Goal: Task Accomplishment & Management: Use online tool/utility

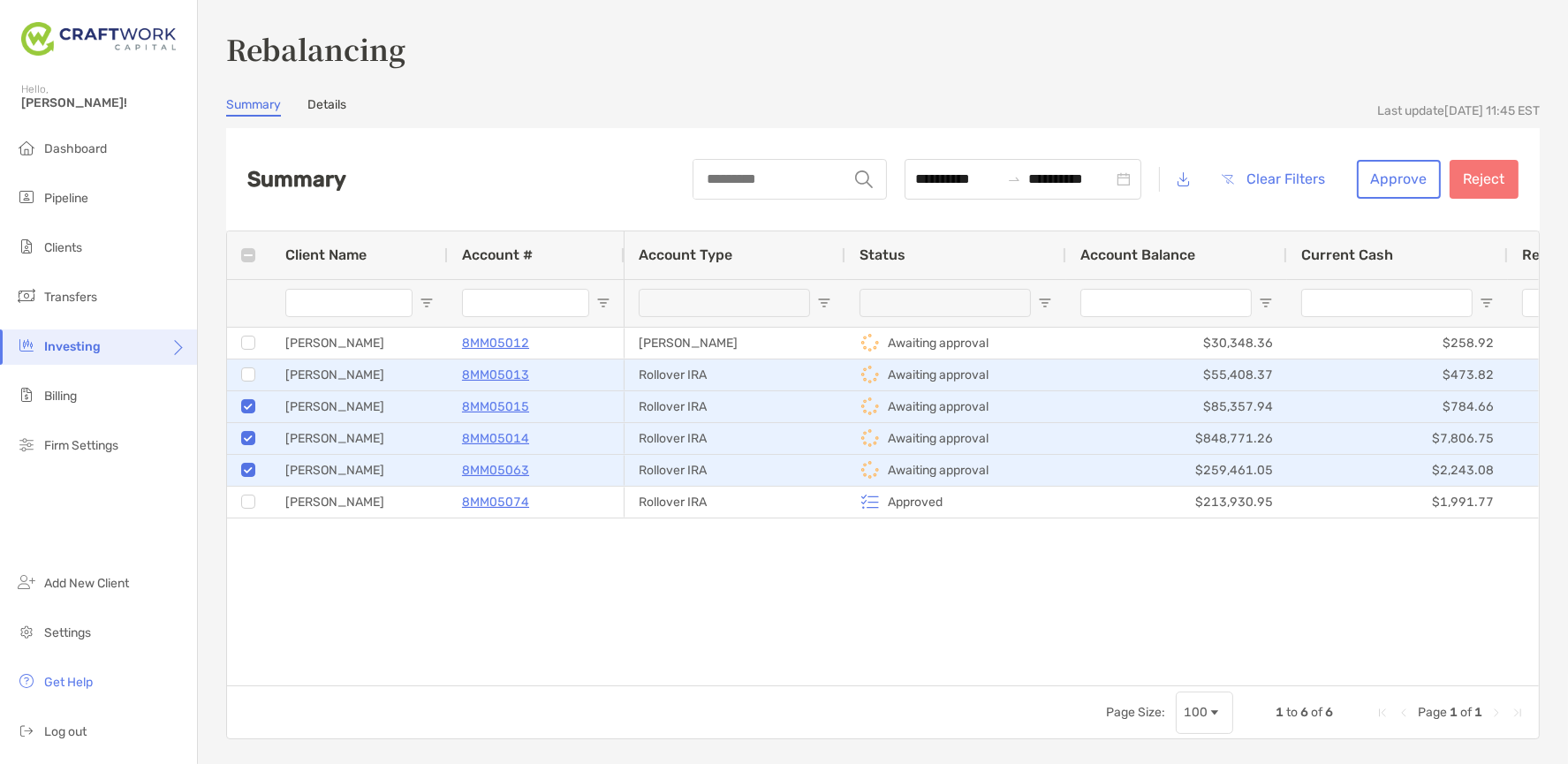
click at [249, 383] on div at bounding box center [249, 375] width 14 height 29
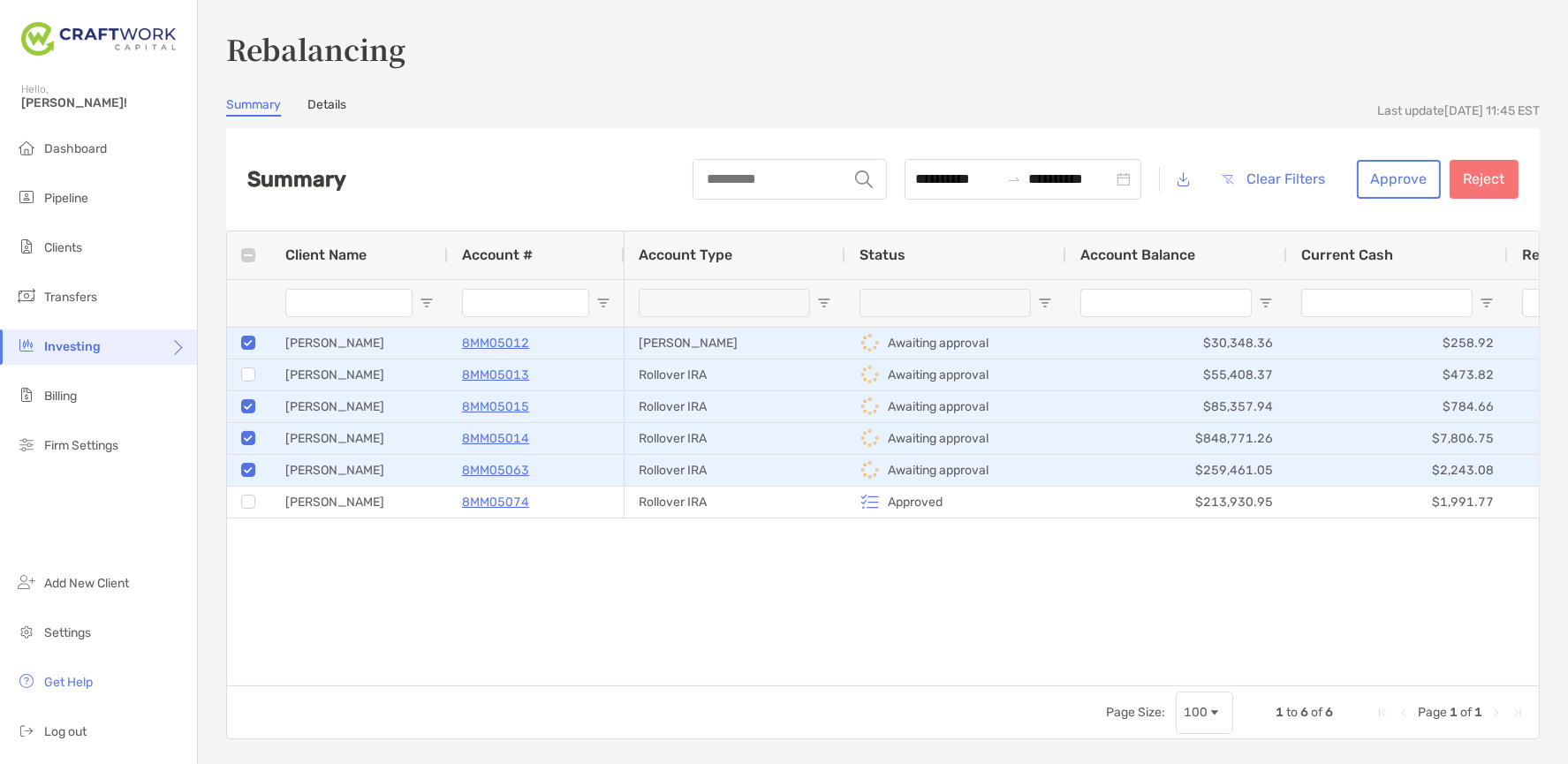
click at [242, 367] on div at bounding box center [249, 375] width 14 height 29
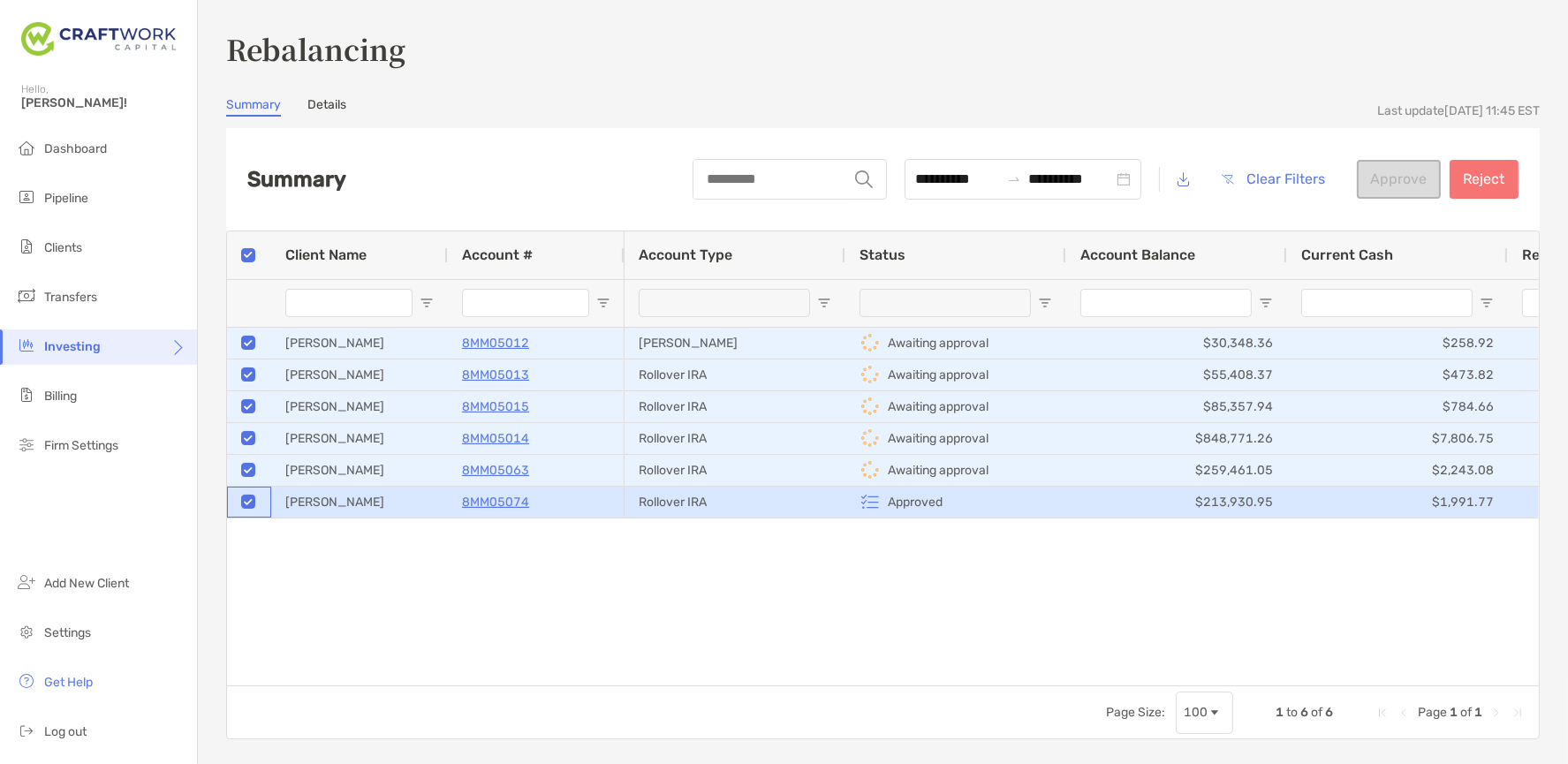
click at [254, 505] on div at bounding box center [249, 502] width 14 height 14
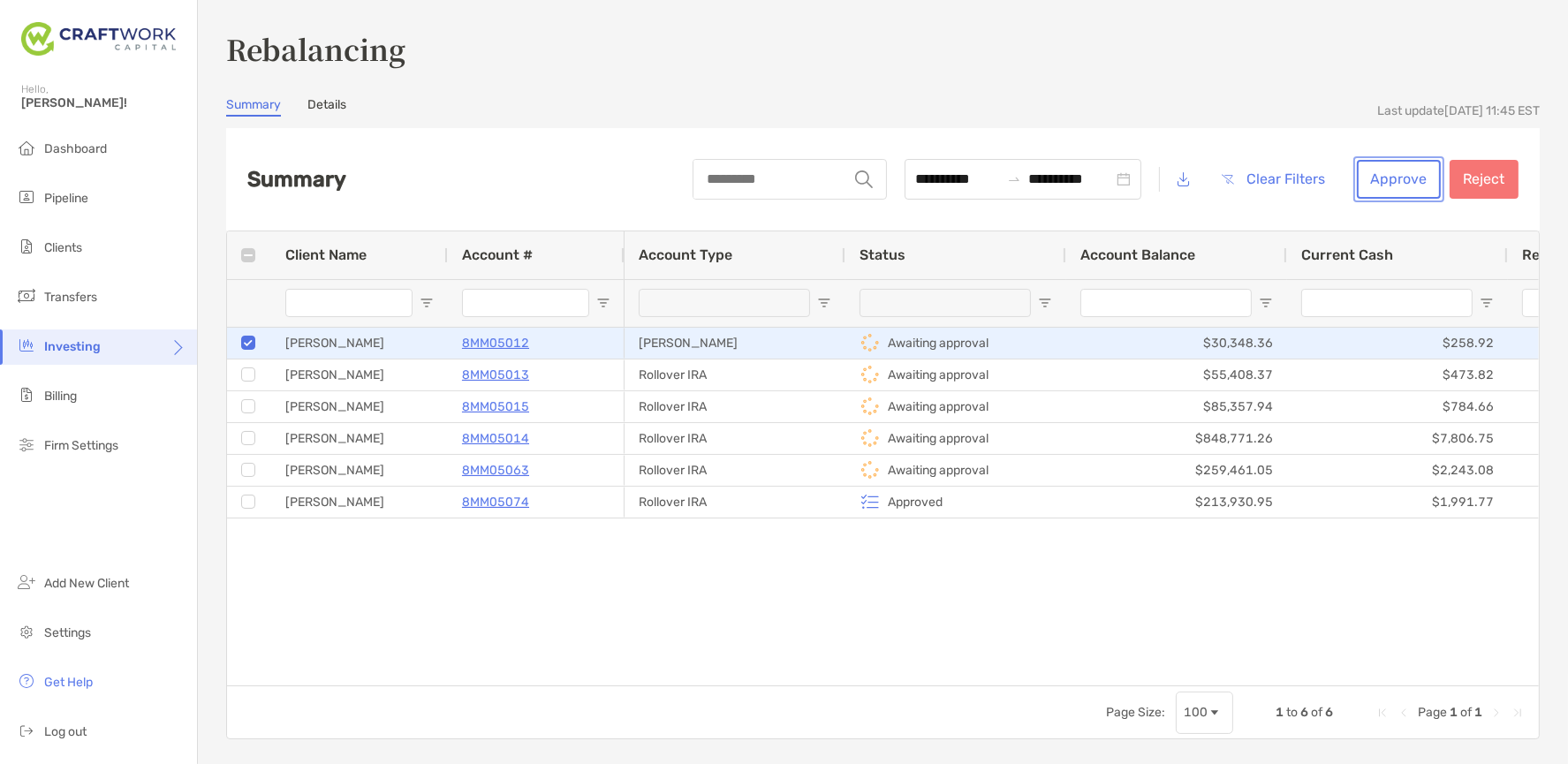
click at [1374, 174] on button "Approve" at bounding box center [1398, 179] width 84 height 39
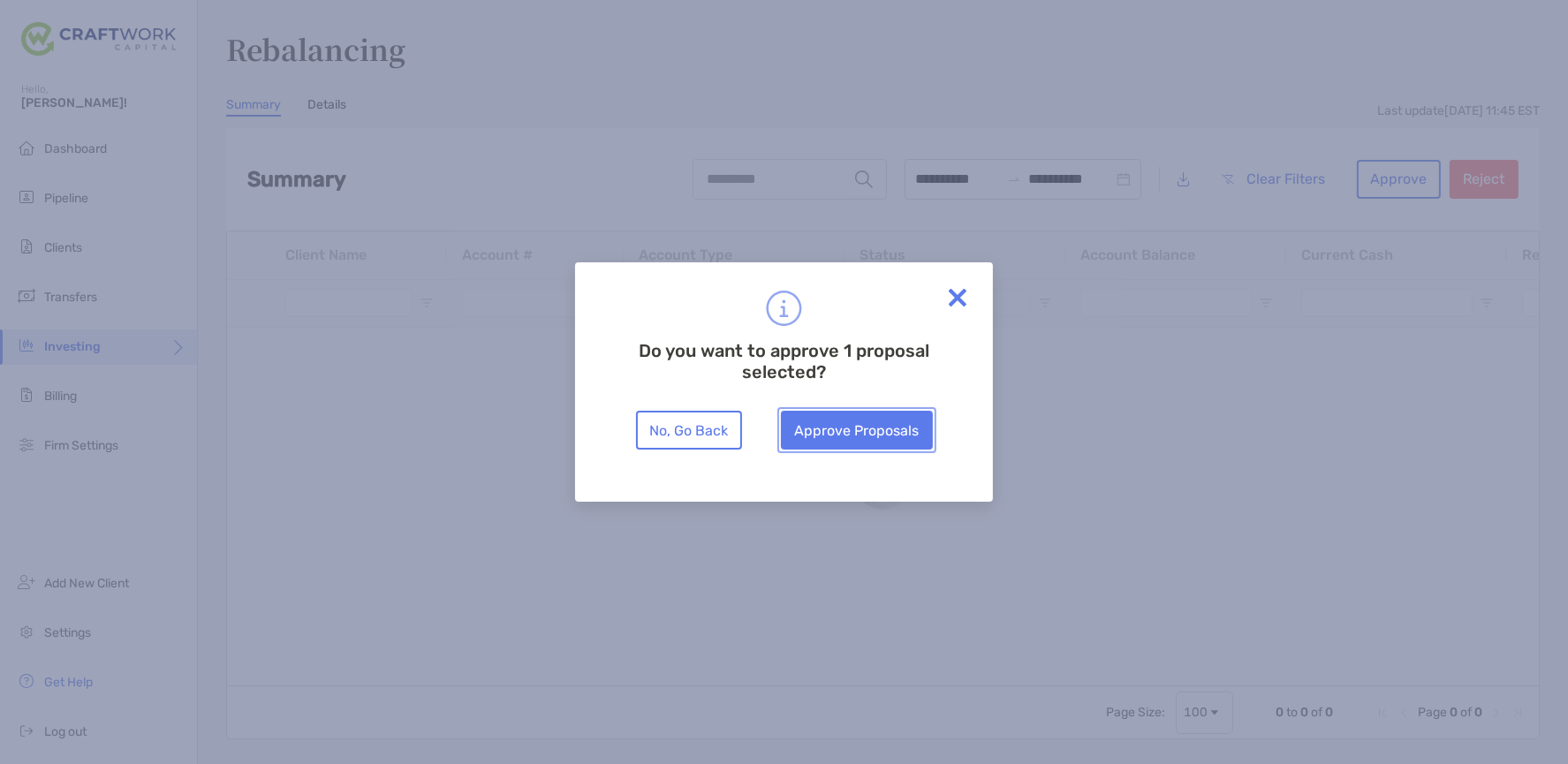
click at [903, 424] on button "Approve Proposals" at bounding box center [857, 429] width 152 height 39
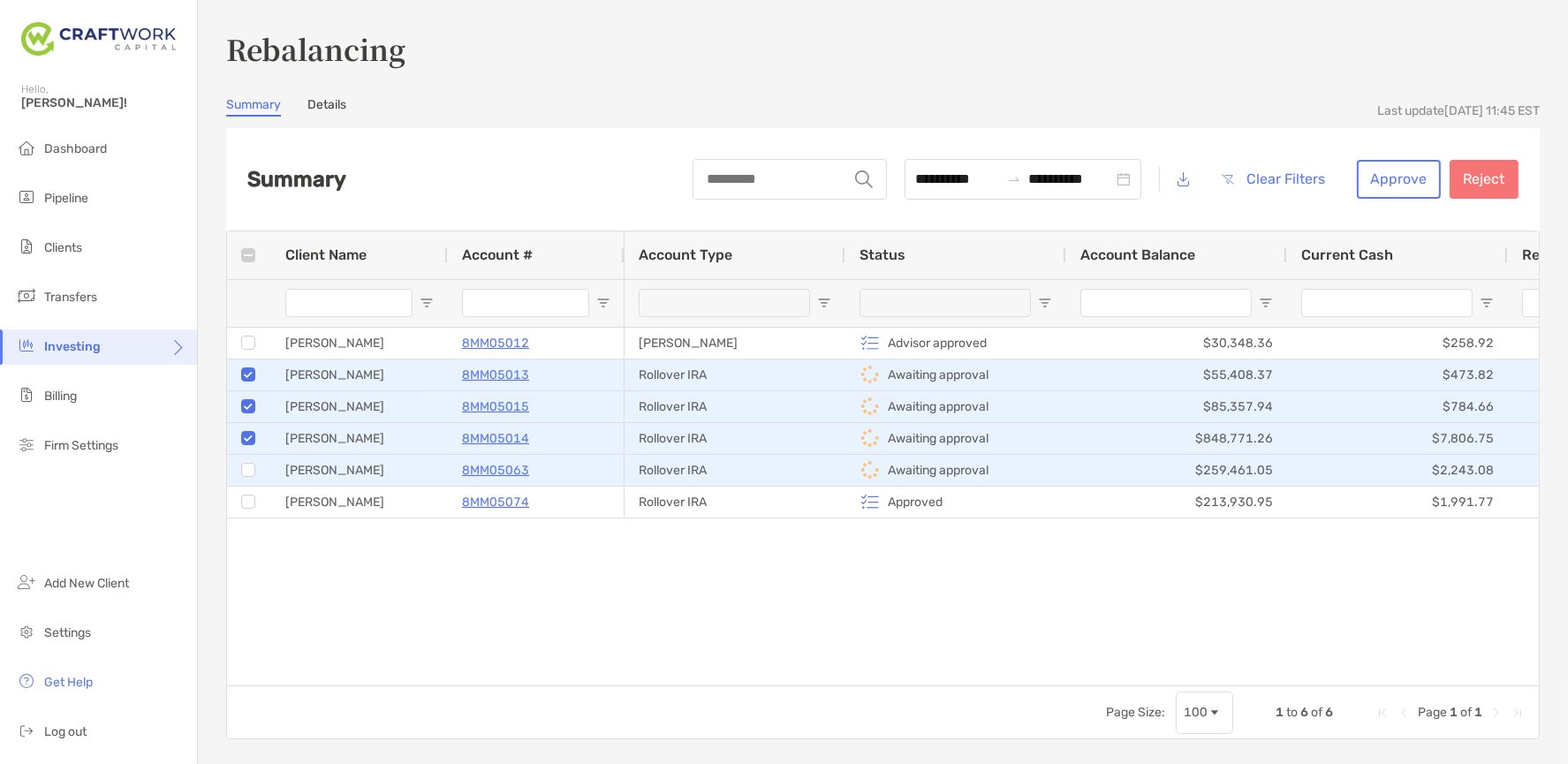
click at [239, 473] on div at bounding box center [249, 470] width 44 height 31
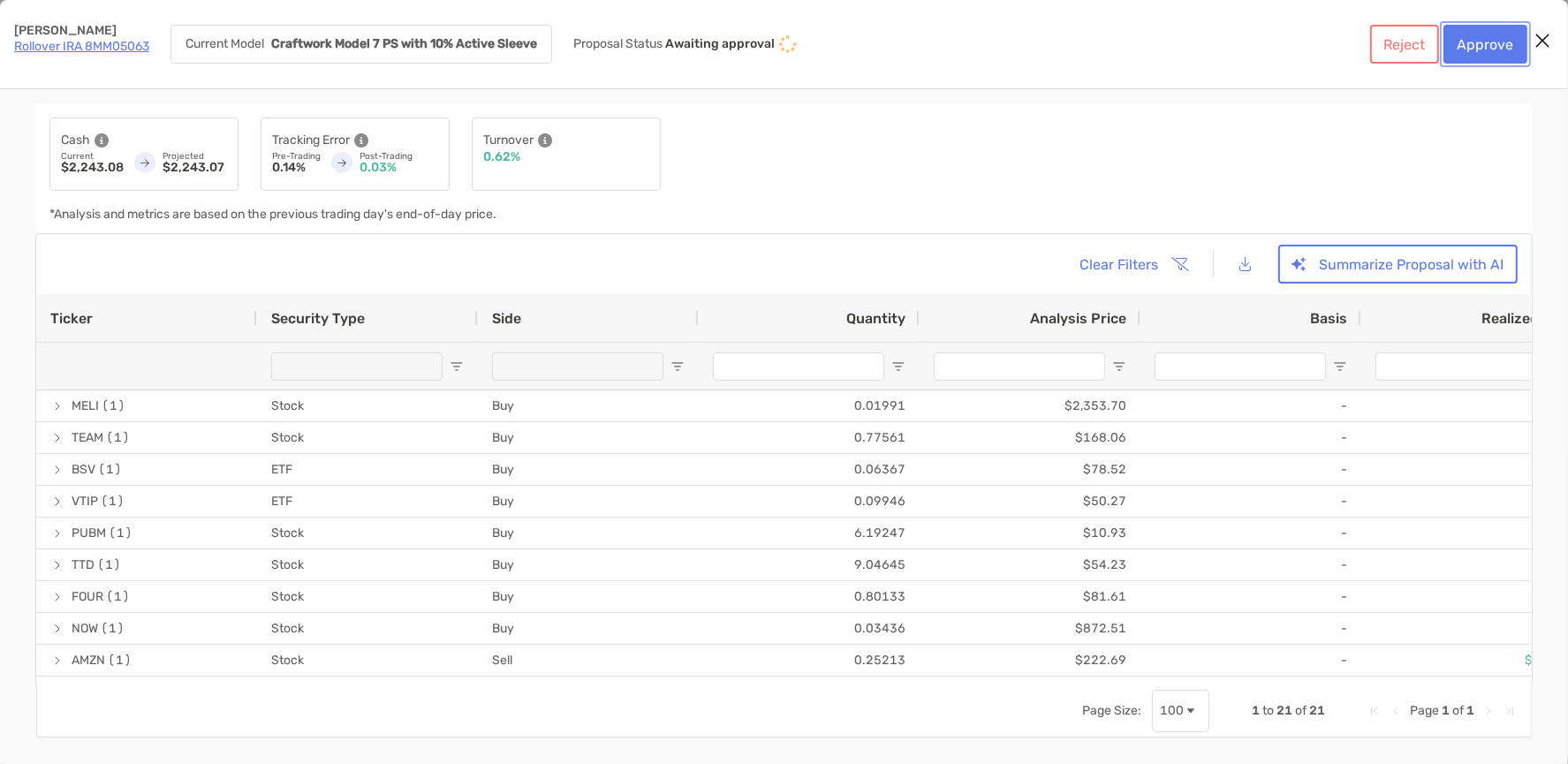
click at [1484, 46] on button "Approve" at bounding box center [1485, 43] width 84 height 39
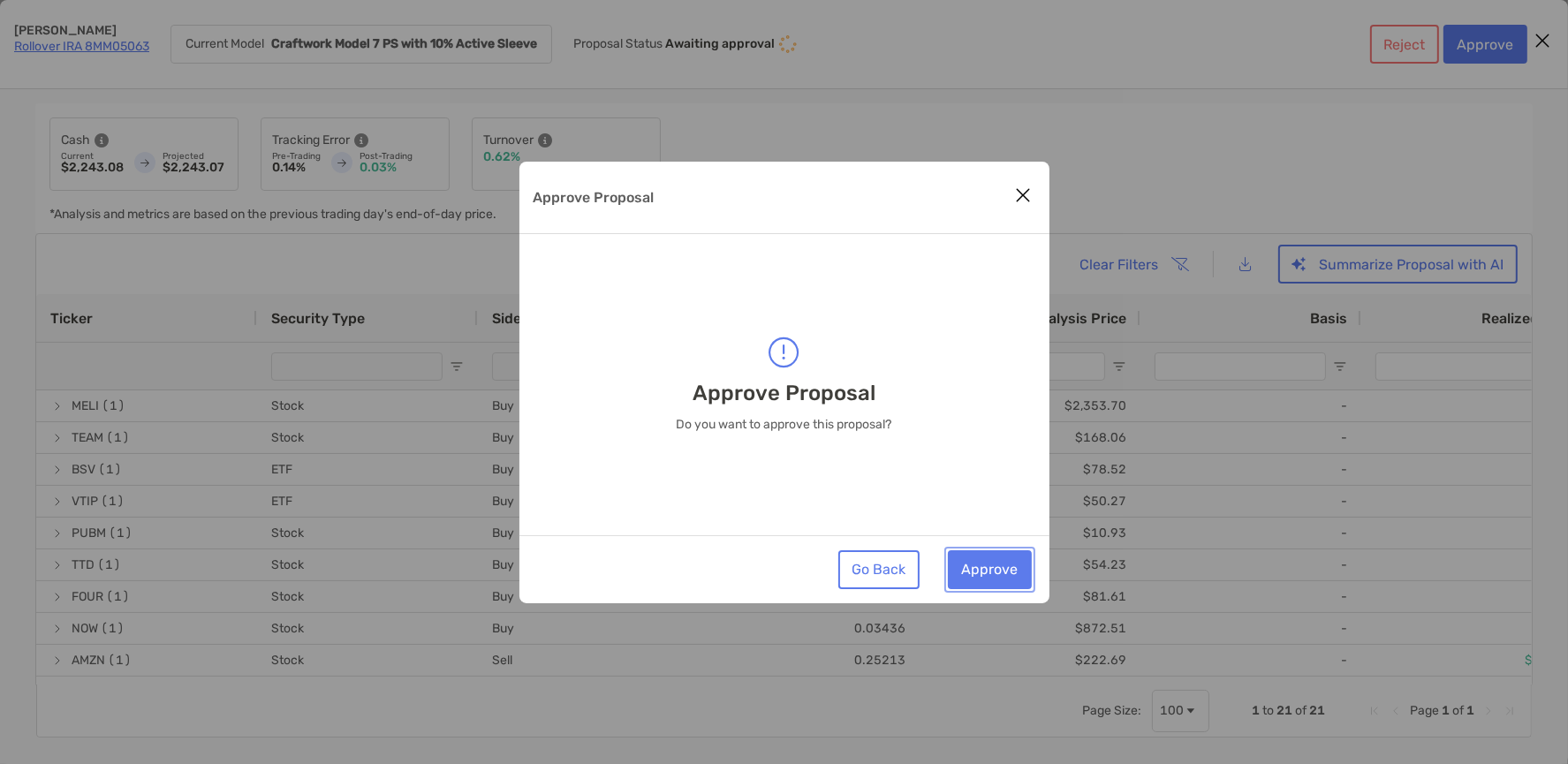
click at [994, 573] on button "Approve" at bounding box center [990, 570] width 84 height 39
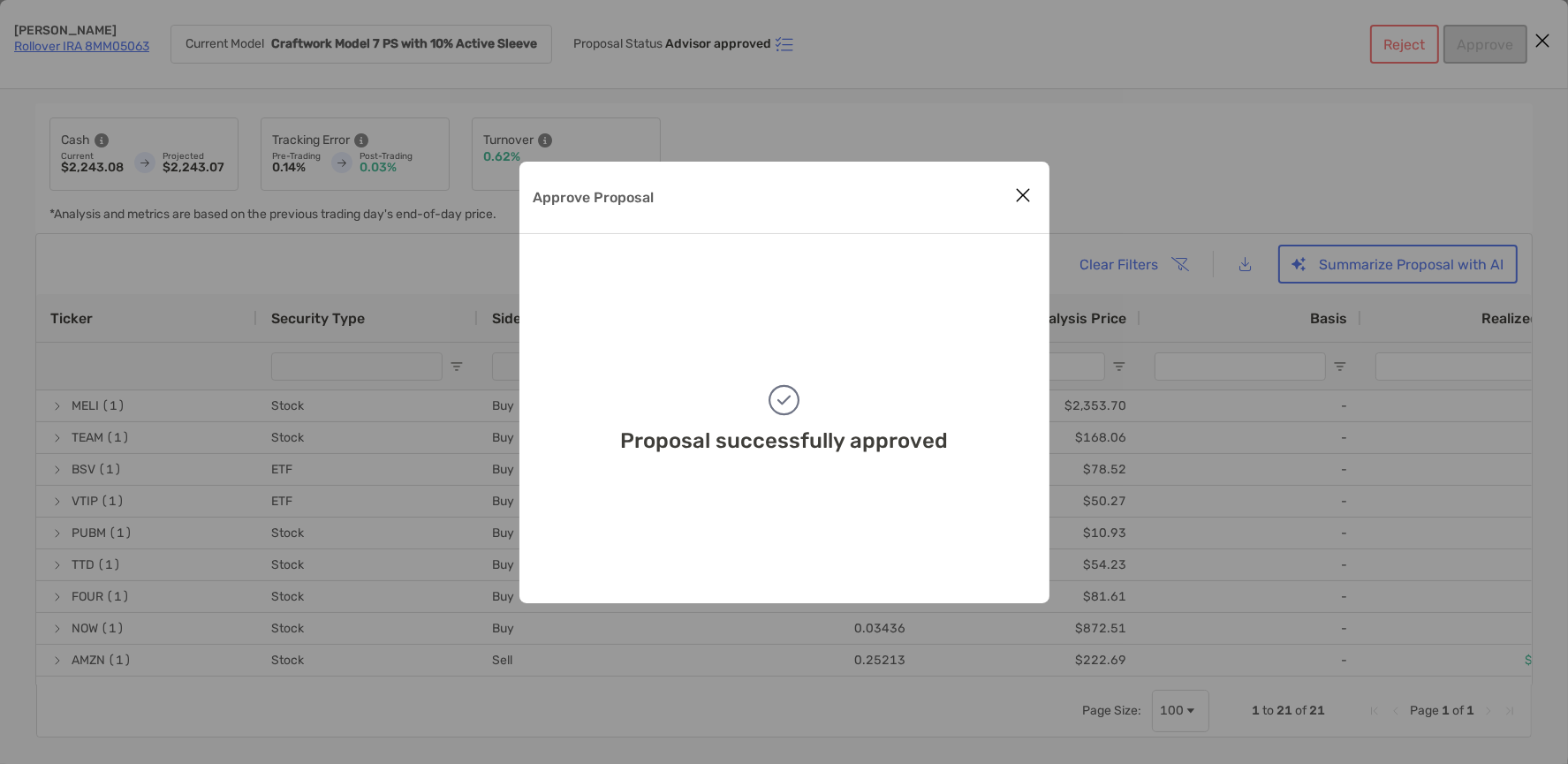
click at [1019, 195] on icon "Close modal" at bounding box center [1024, 194] width 16 height 21
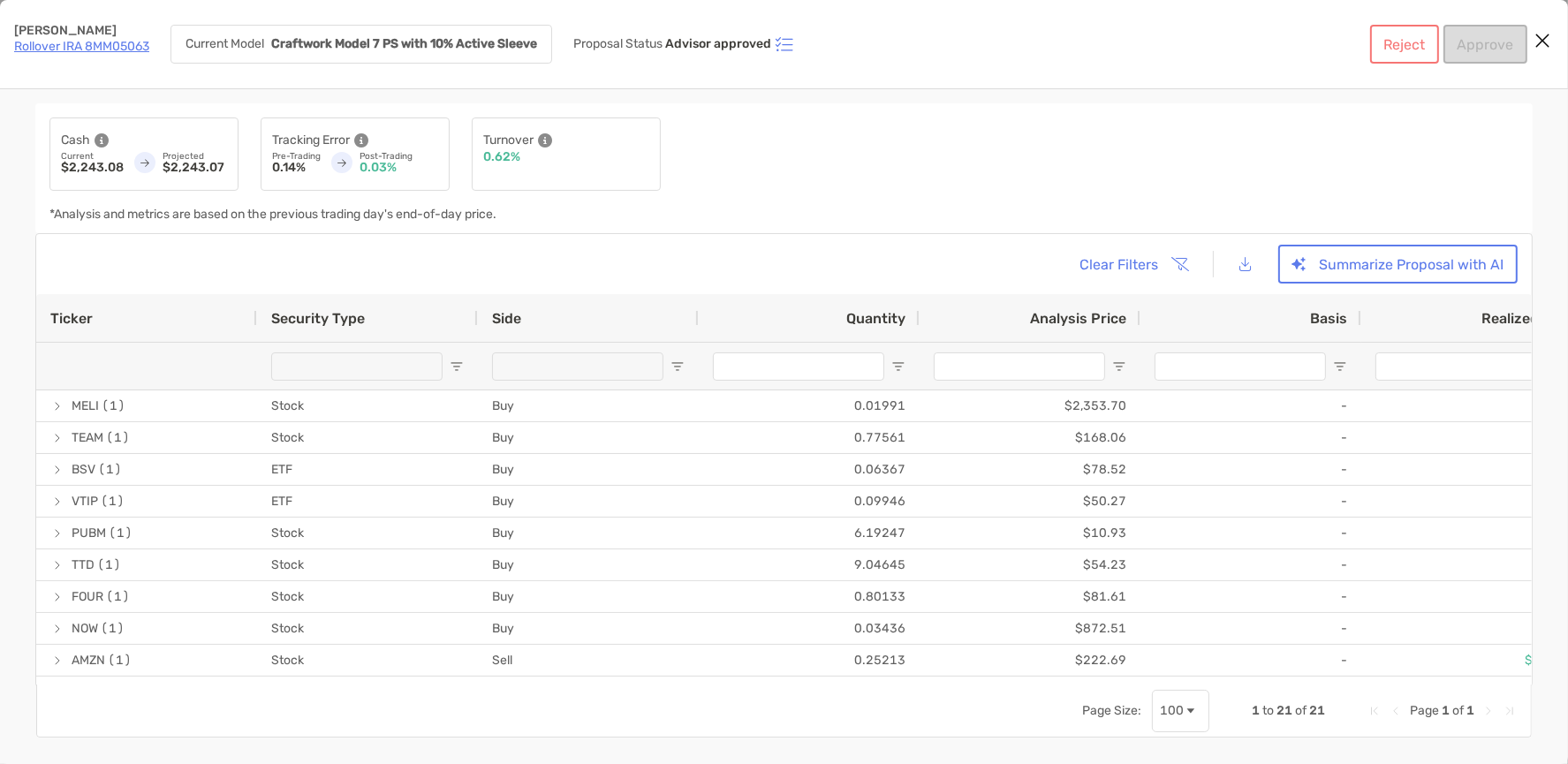
click at [1544, 42] on icon "Close modal" at bounding box center [1543, 40] width 16 height 21
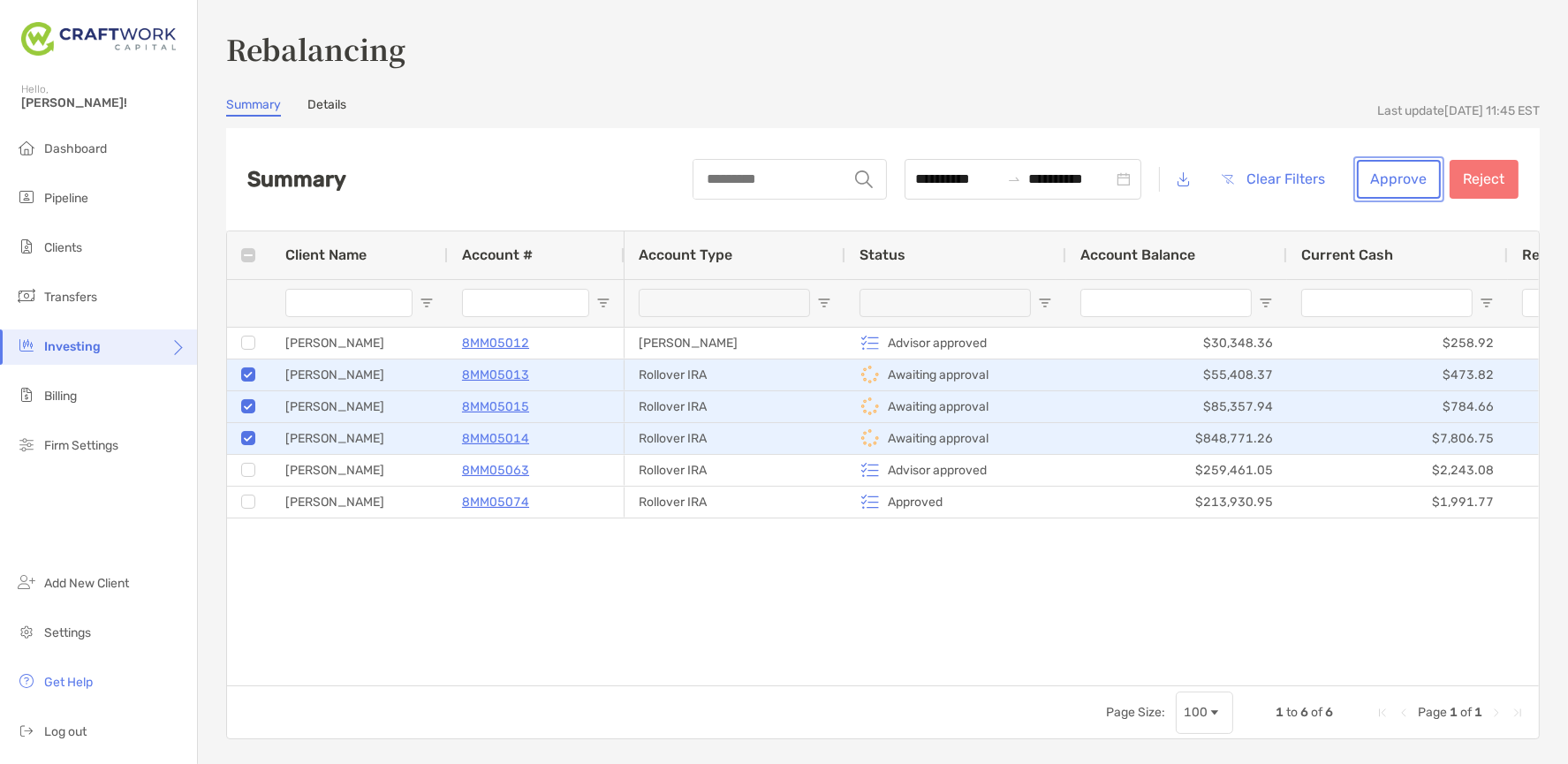
click at [1426, 185] on button "Approve" at bounding box center [1398, 179] width 84 height 39
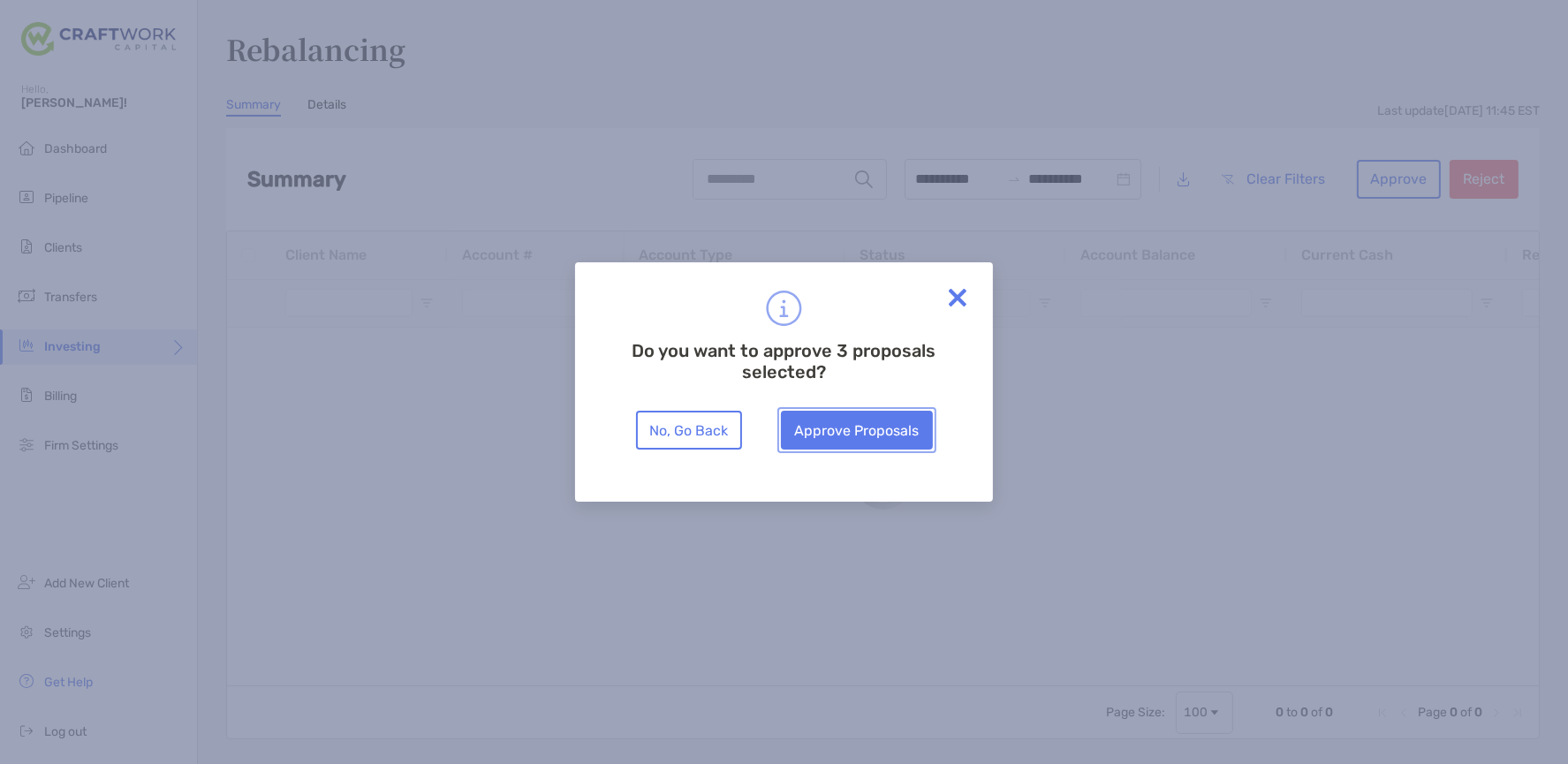
click at [889, 433] on button "Approve Proposals" at bounding box center [857, 429] width 152 height 39
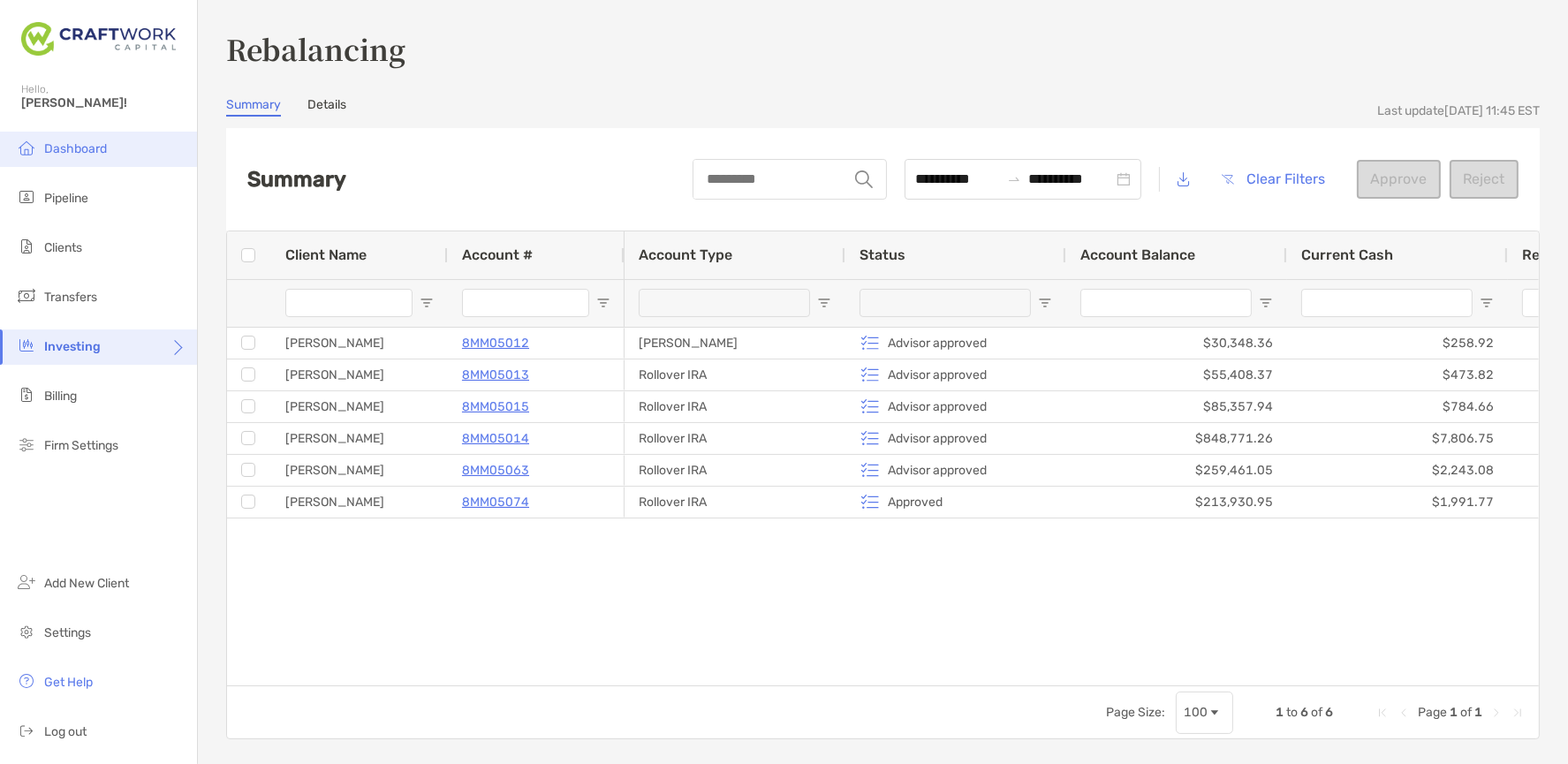
click at [150, 156] on li "Dashboard" at bounding box center [99, 149] width 197 height 35
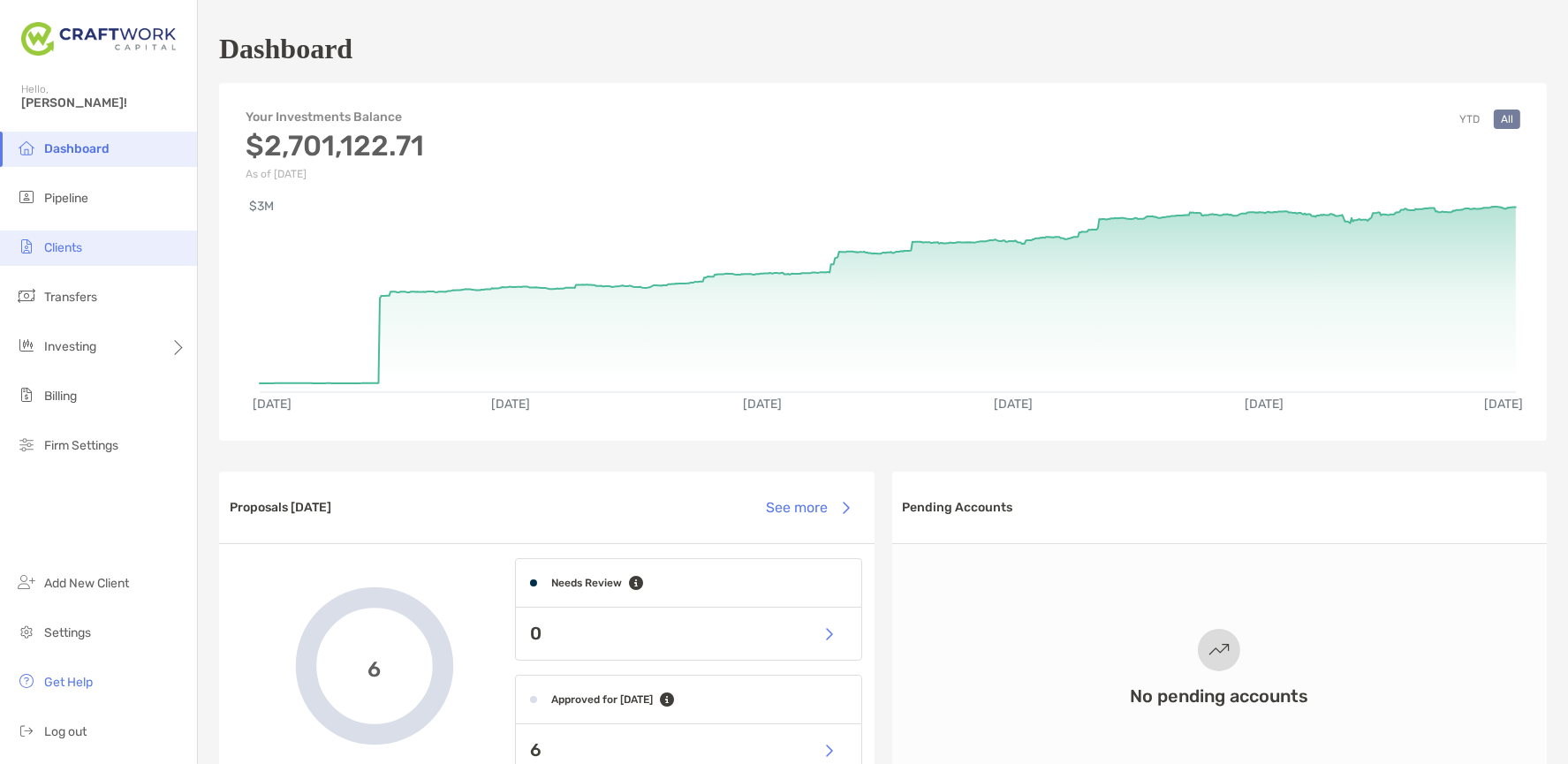
click at [71, 241] on span "Clients" at bounding box center [63, 248] width 38 height 15
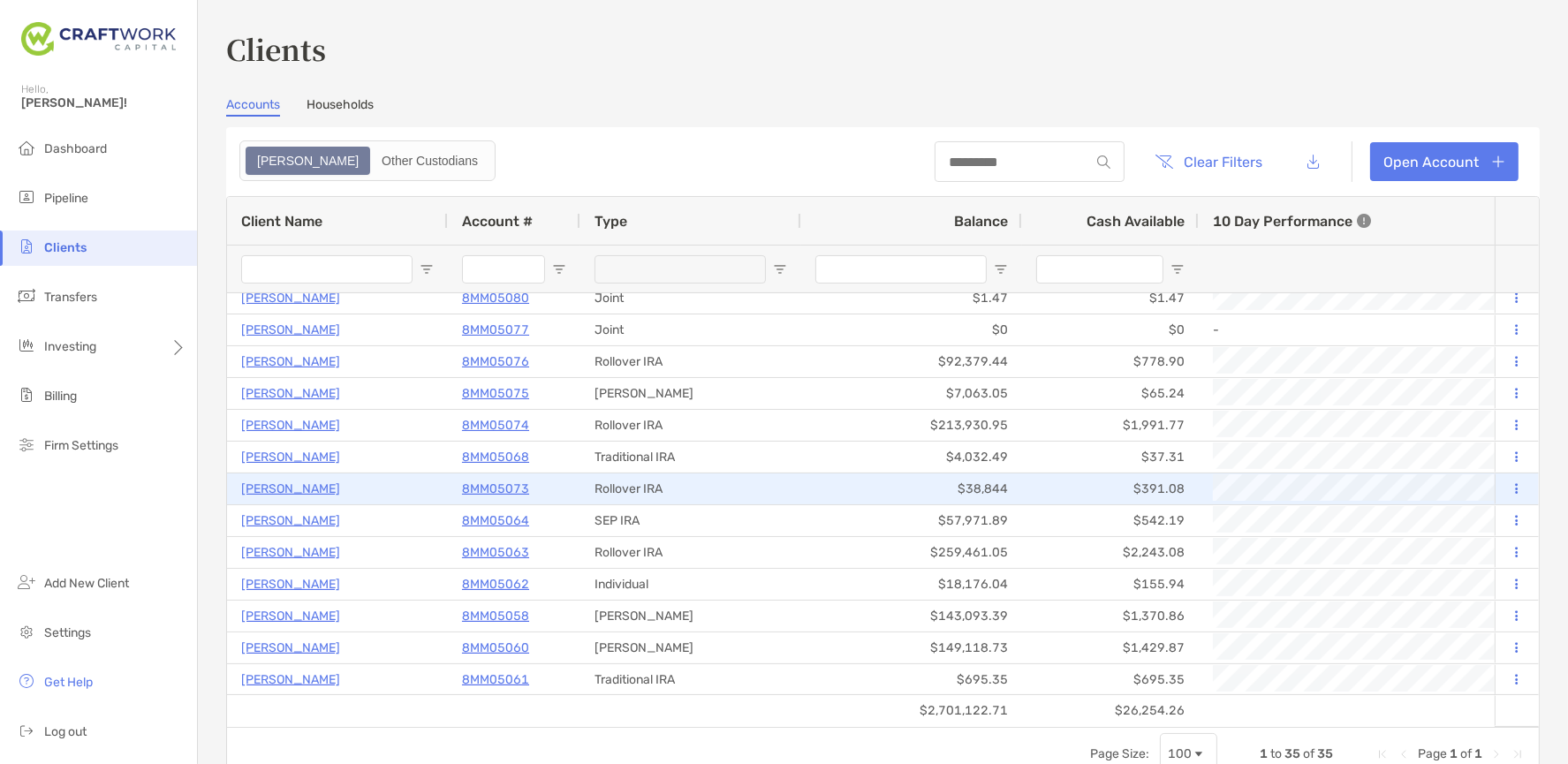
scroll to position [207, 0]
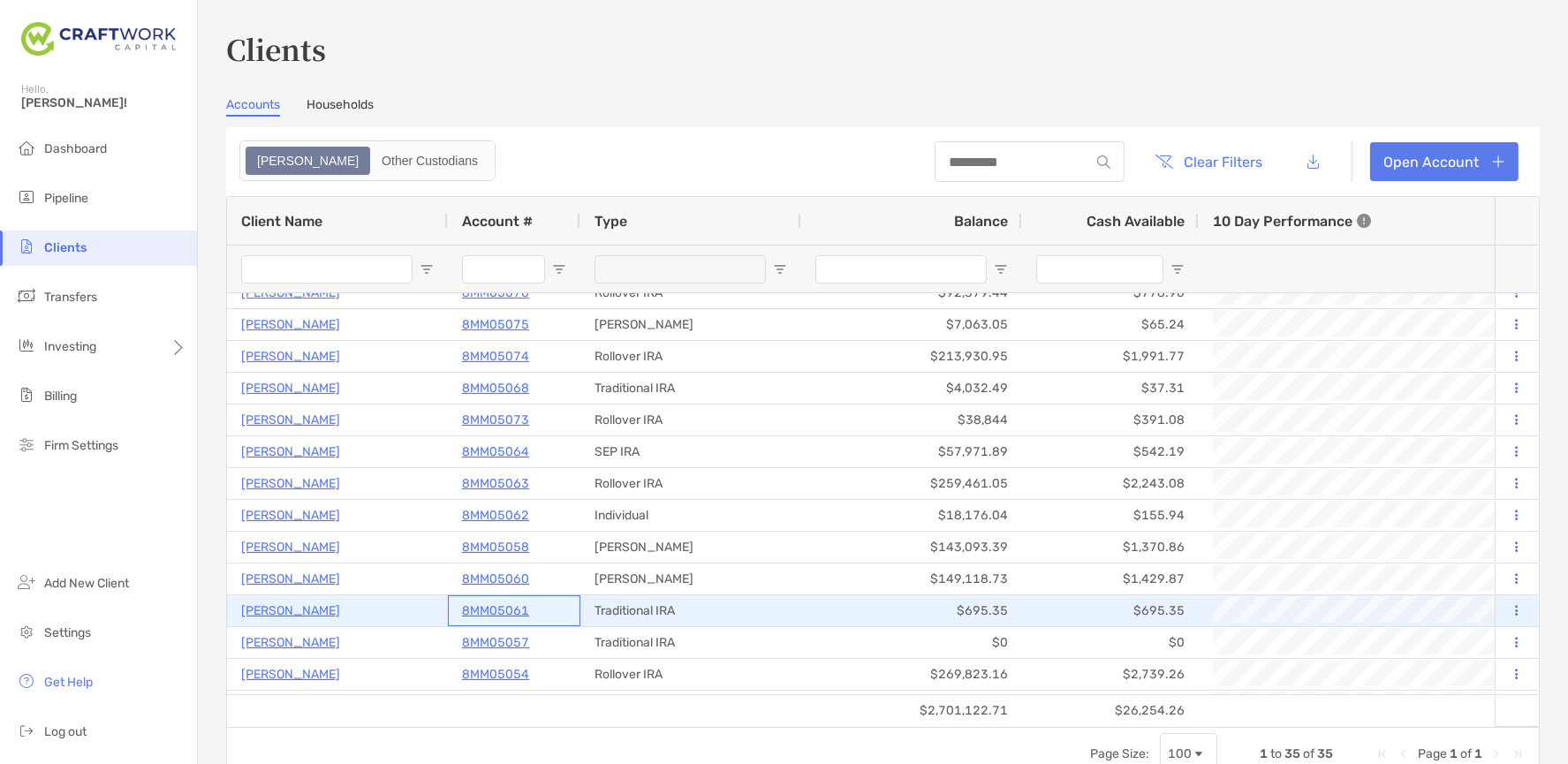
click at [488, 612] on p "8MM05061" at bounding box center [495, 611] width 67 height 22
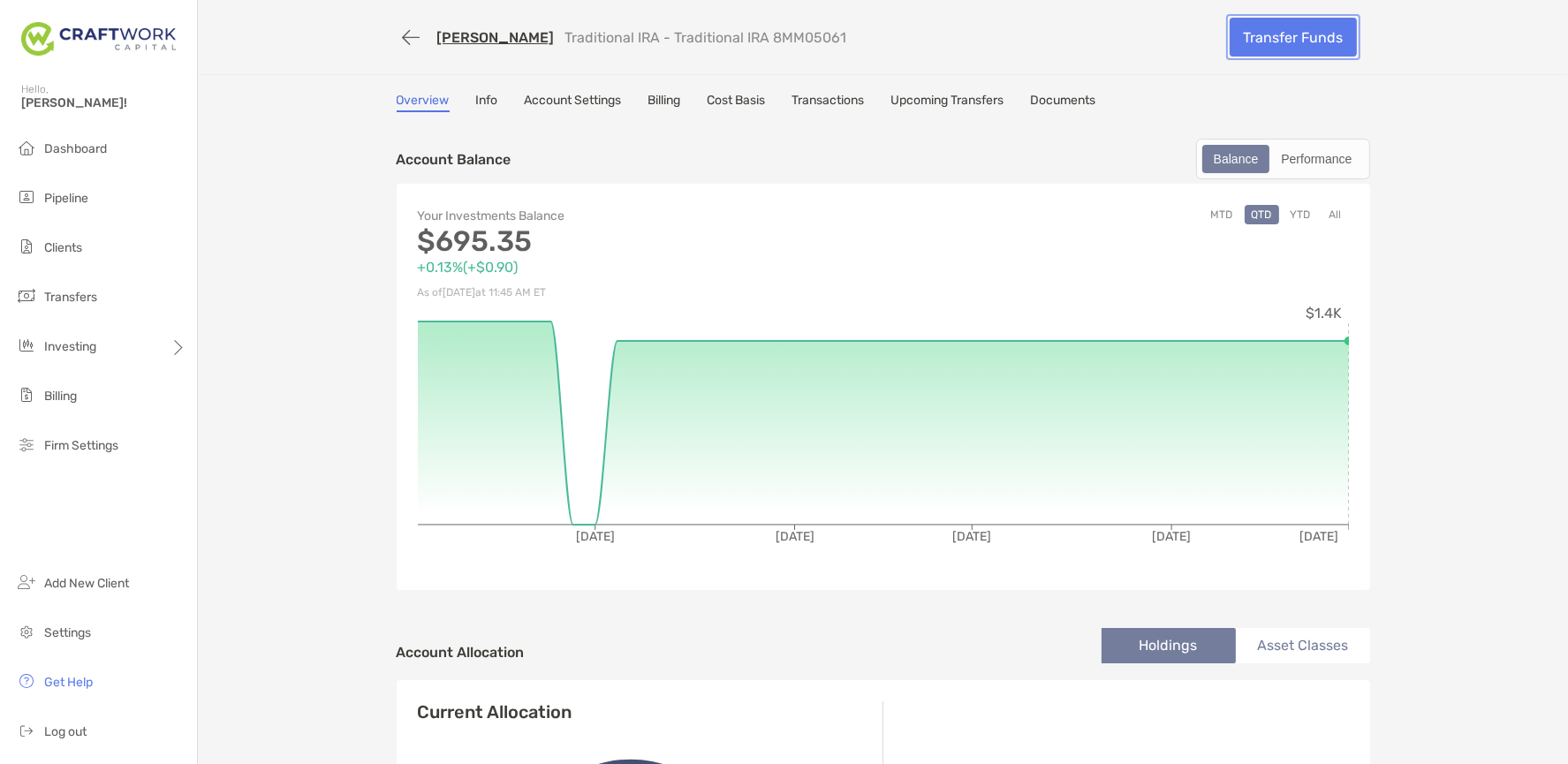
click at [1295, 37] on link "Transfer Funds" at bounding box center [1293, 37] width 127 height 39
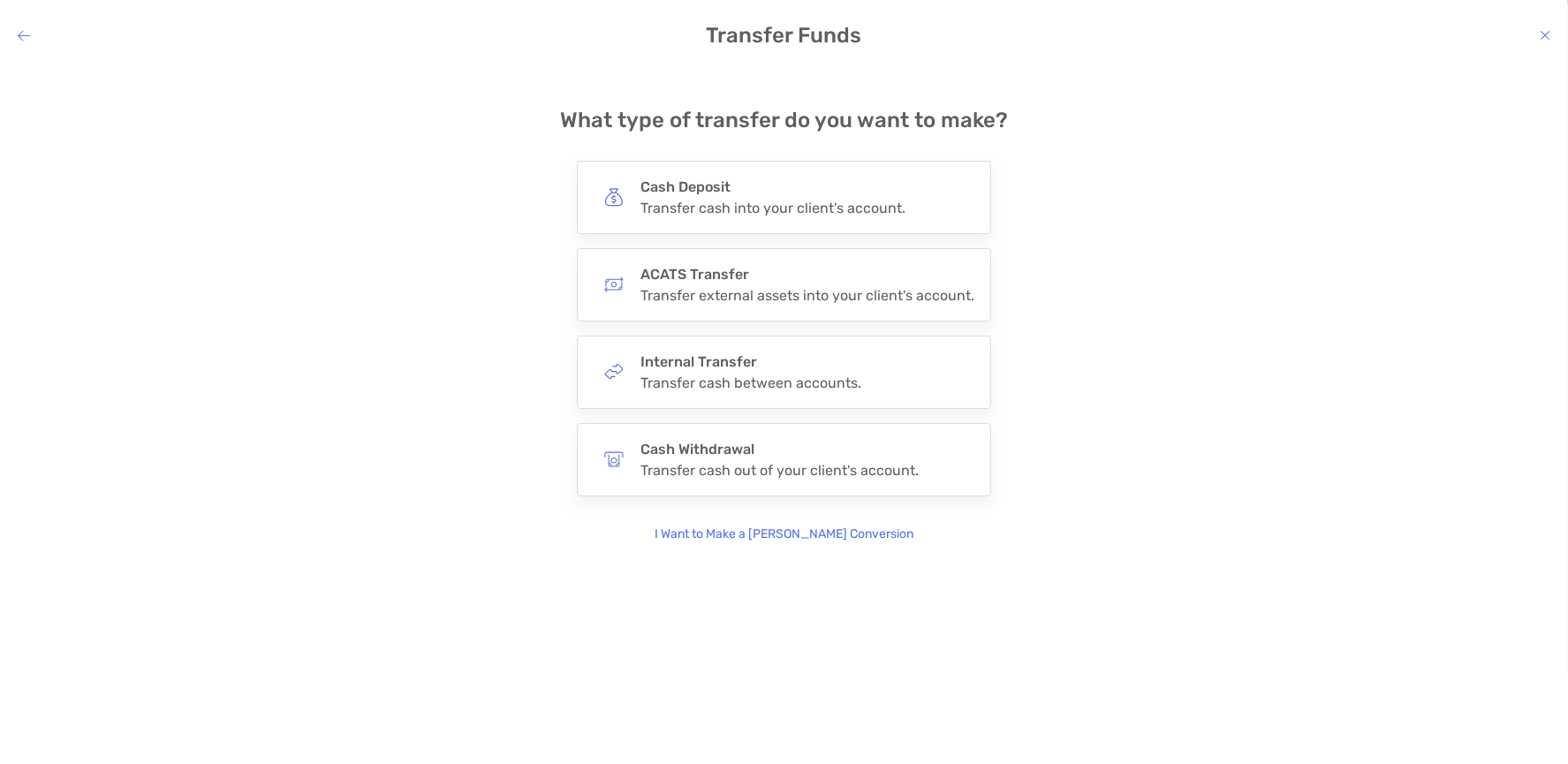
click at [771, 525] on p "I Want to Make a Roth Conversion" at bounding box center [784, 535] width 258 height 20
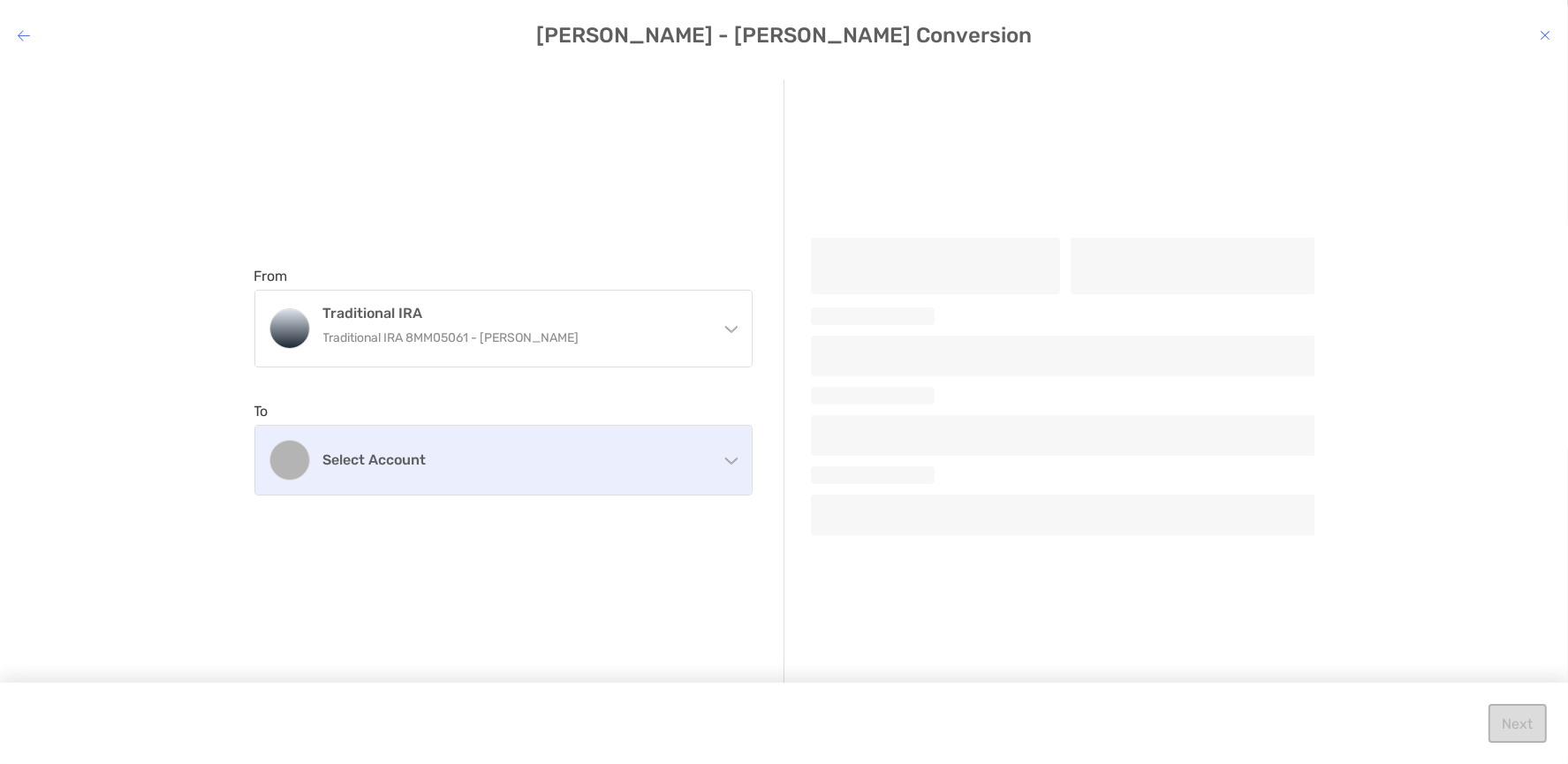
click at [699, 443] on div "Select account" at bounding box center [502, 460] width 496 height 69
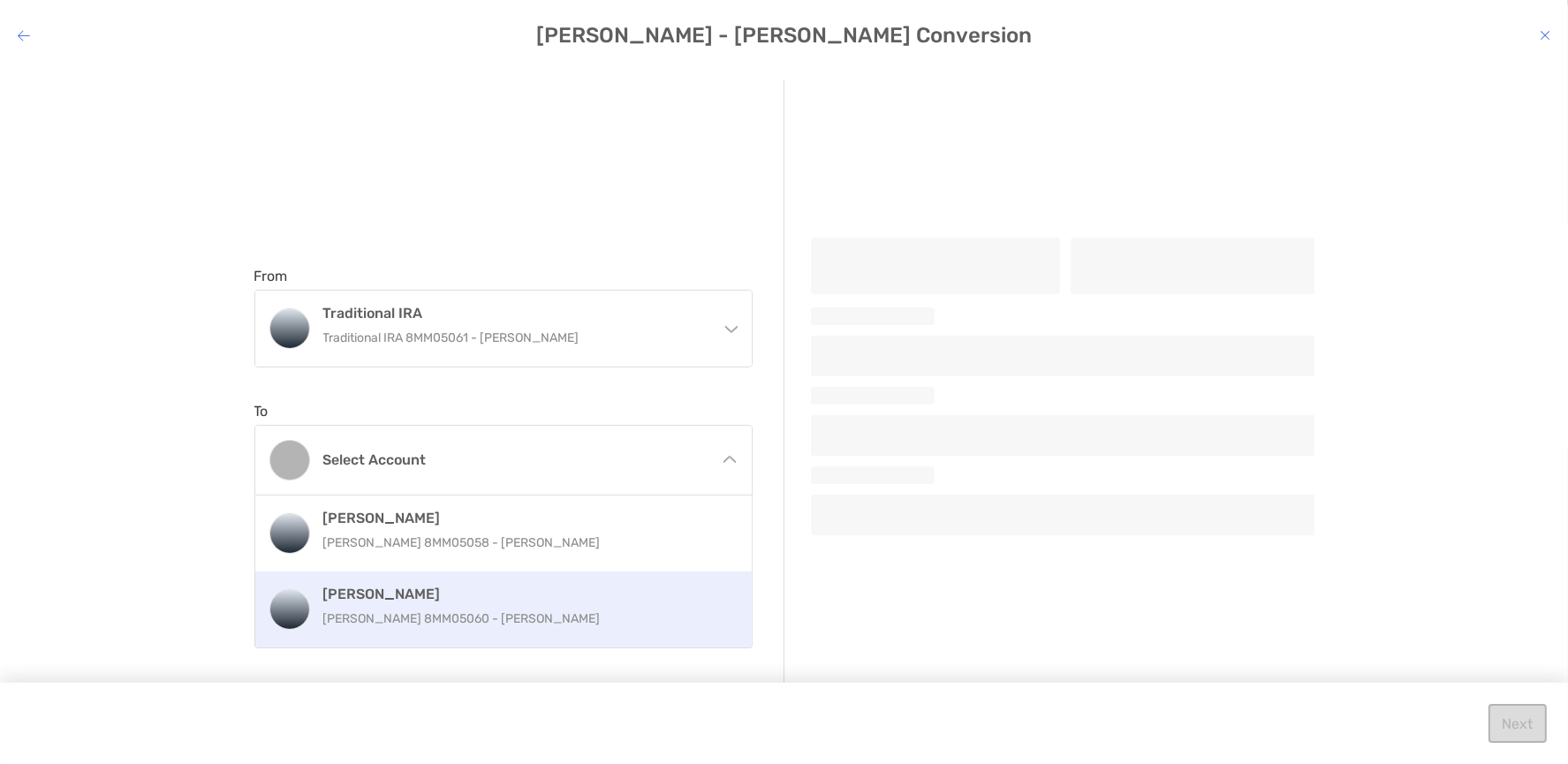
click at [646, 608] on p "Roth IRA 8MM05060 - Amy Collins" at bounding box center [522, 618] width 399 height 22
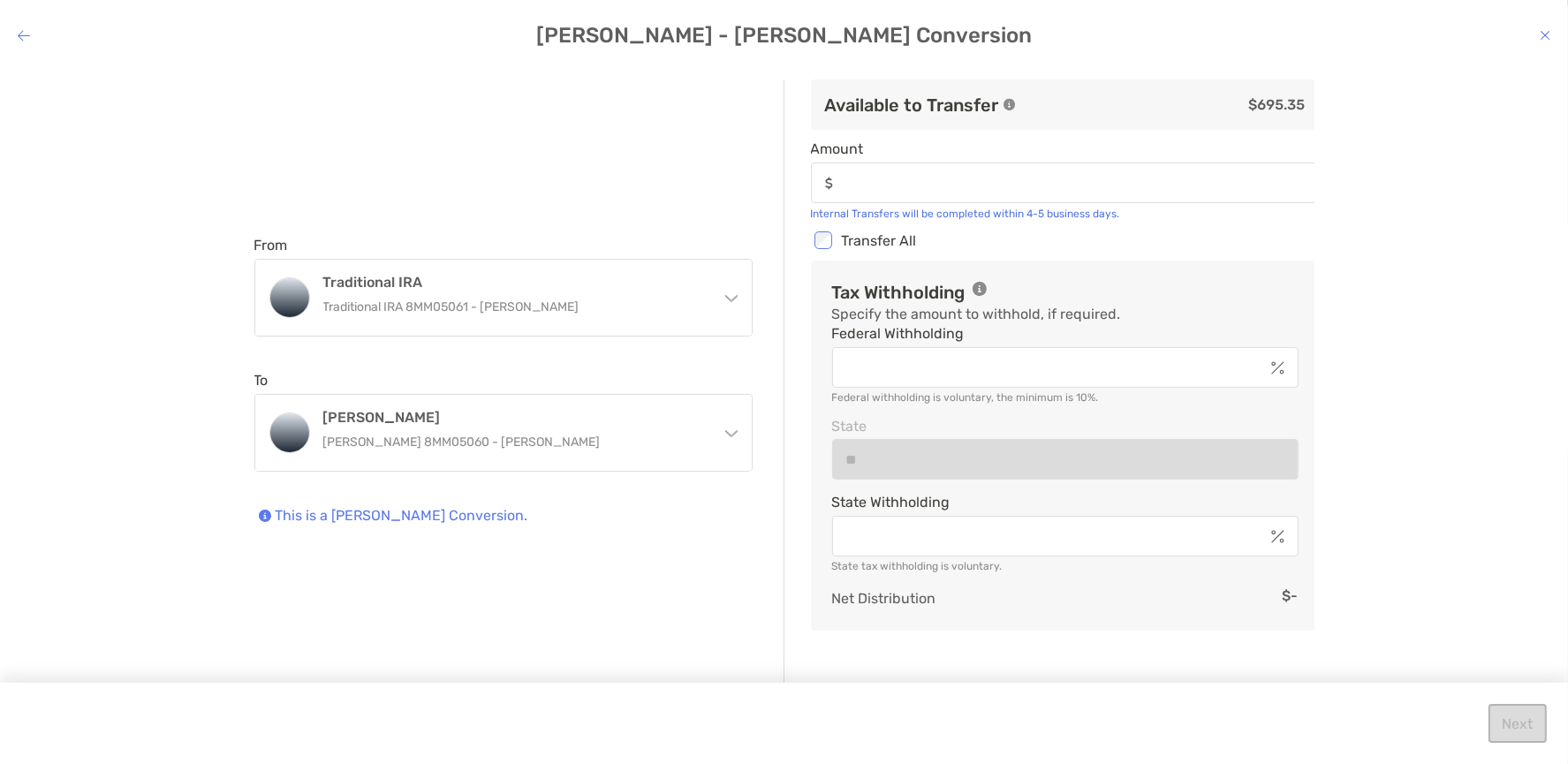
type input "******"
click at [1518, 723] on button "Next" at bounding box center [1517, 723] width 59 height 39
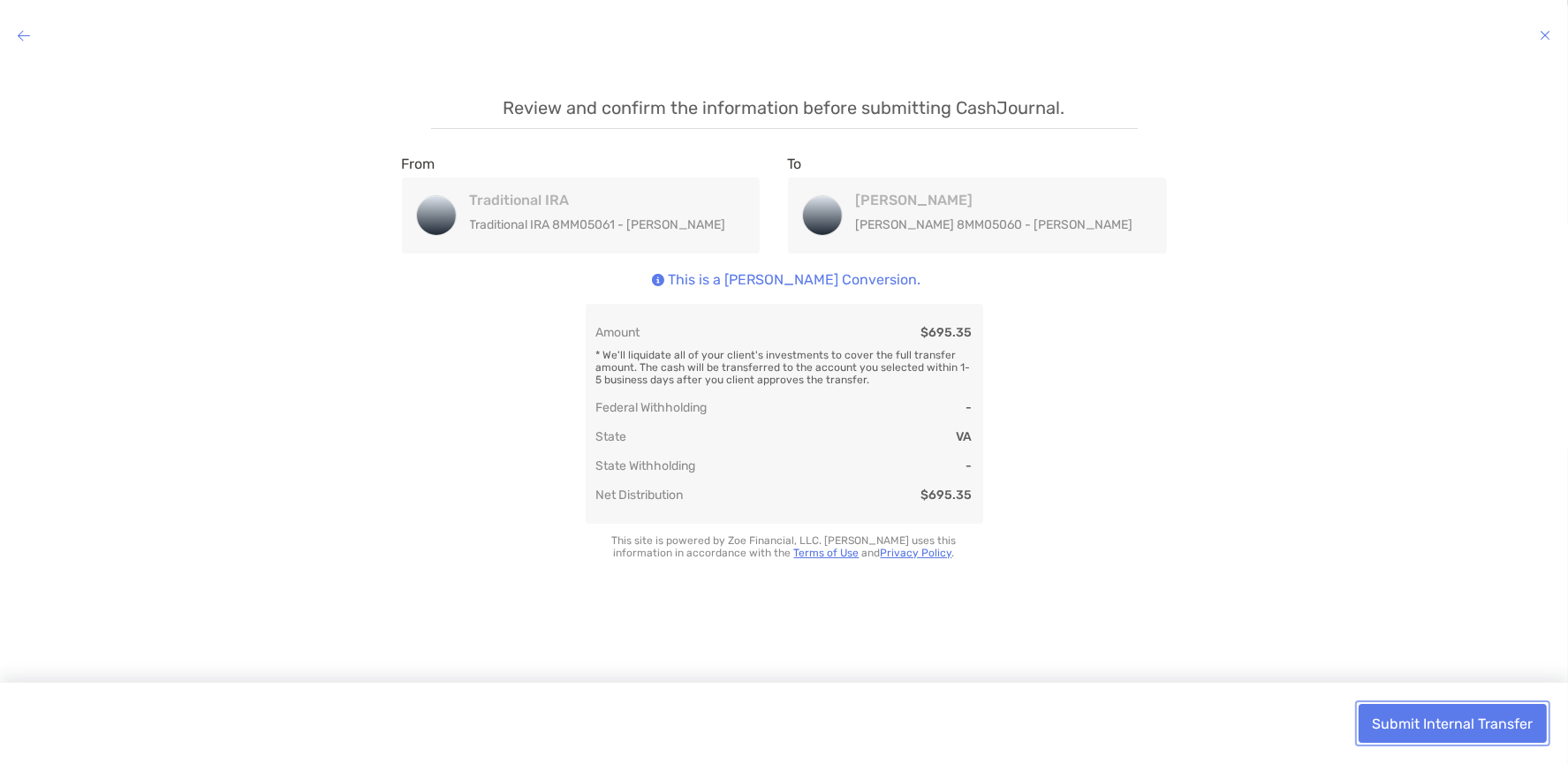
click at [1504, 731] on button "Submit Internal Transfer" at bounding box center [1452, 723] width 188 height 39
